Goal: Information Seeking & Learning: Learn about a topic

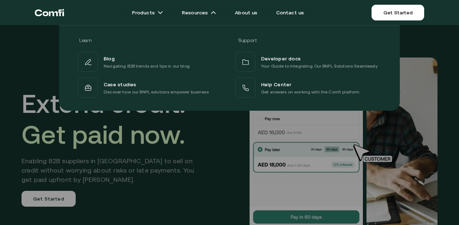
click at [185, 165] on div at bounding box center [229, 137] width 459 height 225
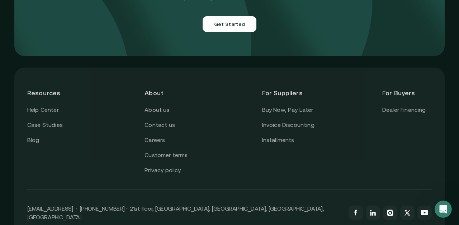
scroll to position [2610, 0]
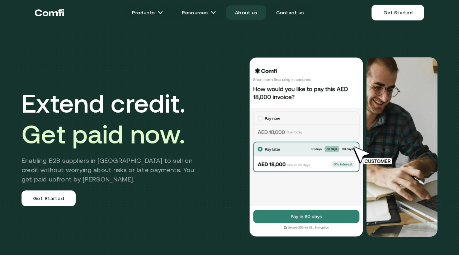
click at [238, 11] on link "About us" at bounding box center [245, 12] width 39 height 14
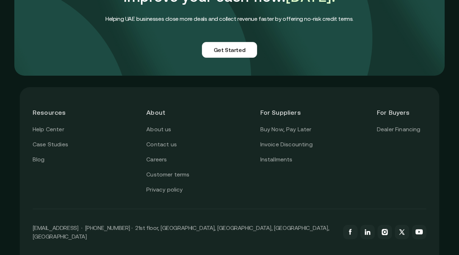
scroll to position [1741, 0]
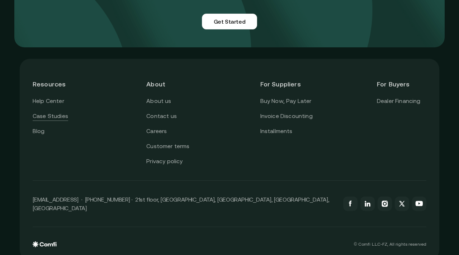
click at [61, 121] on link "Case Studies" at bounding box center [51, 116] width 36 height 9
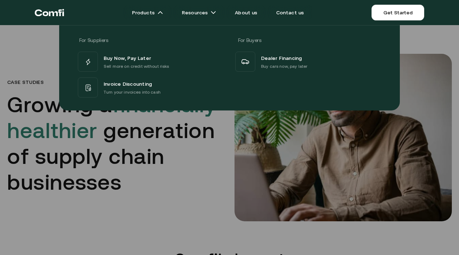
click at [53, 10] on icon "Return to the top of the Comfi home page" at bounding box center [49, 13] width 29 height 22
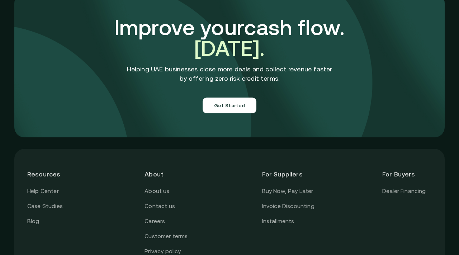
scroll to position [2496, 0]
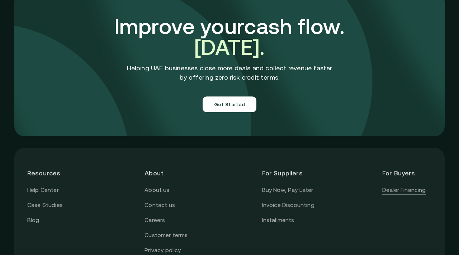
click at [395, 185] on link "Dealer Financing" at bounding box center [404, 189] width 44 height 9
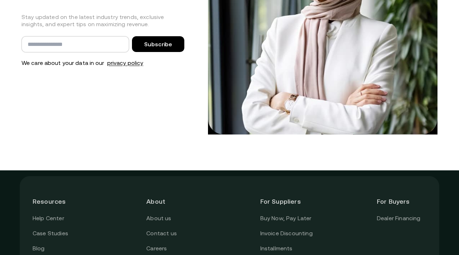
scroll to position [1529, 0]
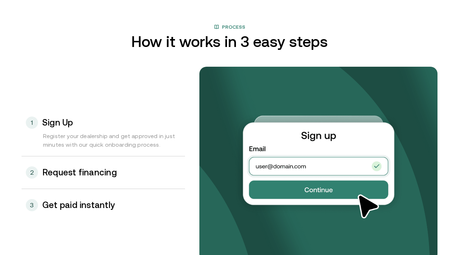
scroll to position [723, 0]
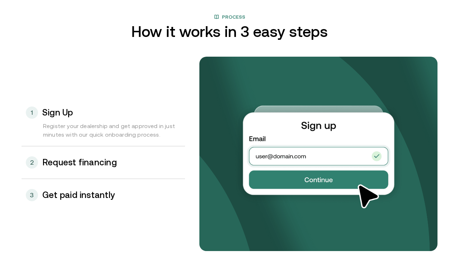
click at [126, 157] on div "2 Request financing" at bounding box center [104, 162] width 164 height 32
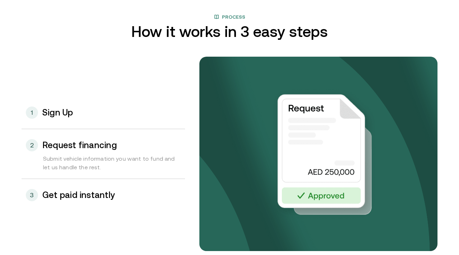
click at [112, 203] on div "3 Get paid instantly" at bounding box center [104, 195] width 164 height 32
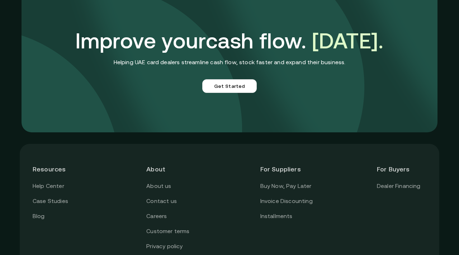
scroll to position [1726, 0]
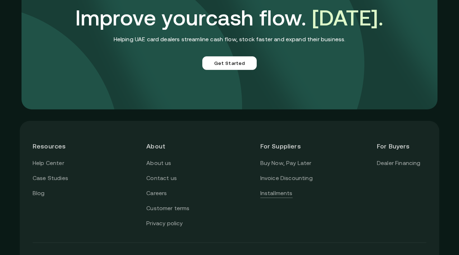
click at [287, 192] on link "Installments" at bounding box center [276, 193] width 32 height 9
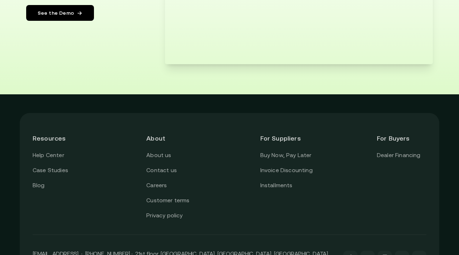
scroll to position [1395, 0]
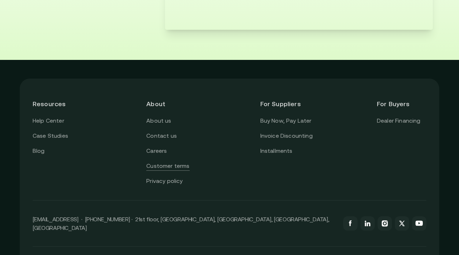
click at [180, 168] on link "Customer terms" at bounding box center [167, 165] width 43 height 9
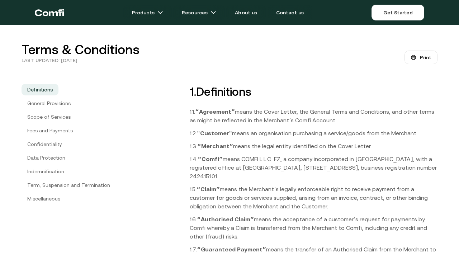
click at [195, 162] on p "1.4. “Comfiˮ means COMFI L.L.C FZ, a company incorporated in [GEOGRAPHIC_DATA],…" at bounding box center [314, 168] width 248 height 26
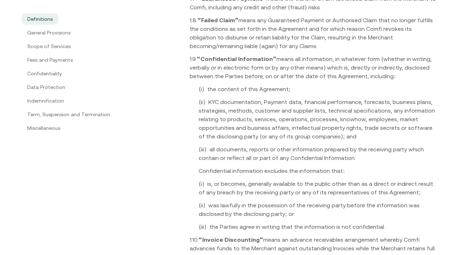
scroll to position [1445, 0]
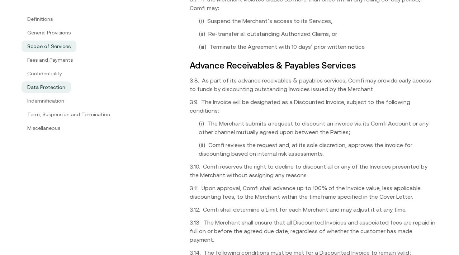
click at [52, 85] on link "Data Protection" at bounding box center [47, 86] width 50 height 11
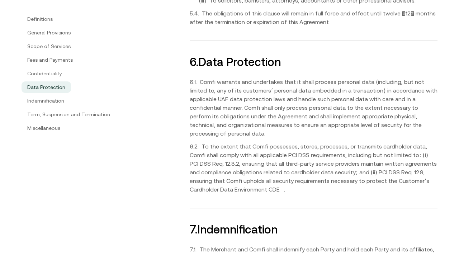
scroll to position [2459, 0]
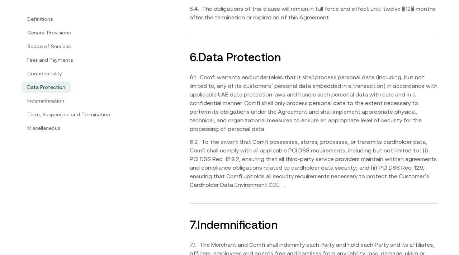
click at [52, 92] on link "Data Protection" at bounding box center [47, 86] width 50 height 11
click at [52, 99] on link "Indemnification" at bounding box center [46, 100] width 48 height 11
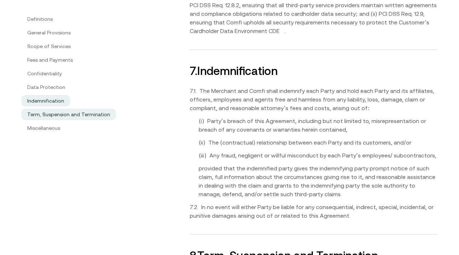
scroll to position [2618, 0]
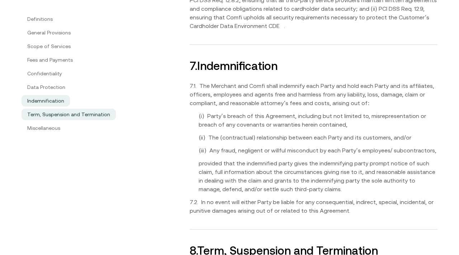
click at [55, 116] on link "Term, Suspension and Termination" at bounding box center [69, 114] width 94 height 11
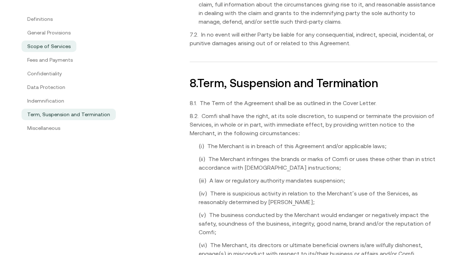
click at [48, 51] on link "Scope of Services" at bounding box center [49, 46] width 55 height 11
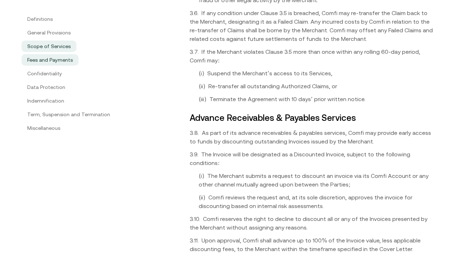
click at [49, 63] on link "Fees and Payments" at bounding box center [50, 59] width 57 height 11
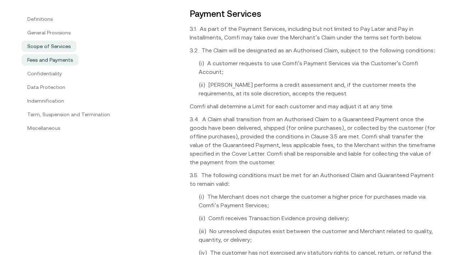
scroll to position [1445, 0]
